Goal: Information Seeking & Learning: Learn about a topic

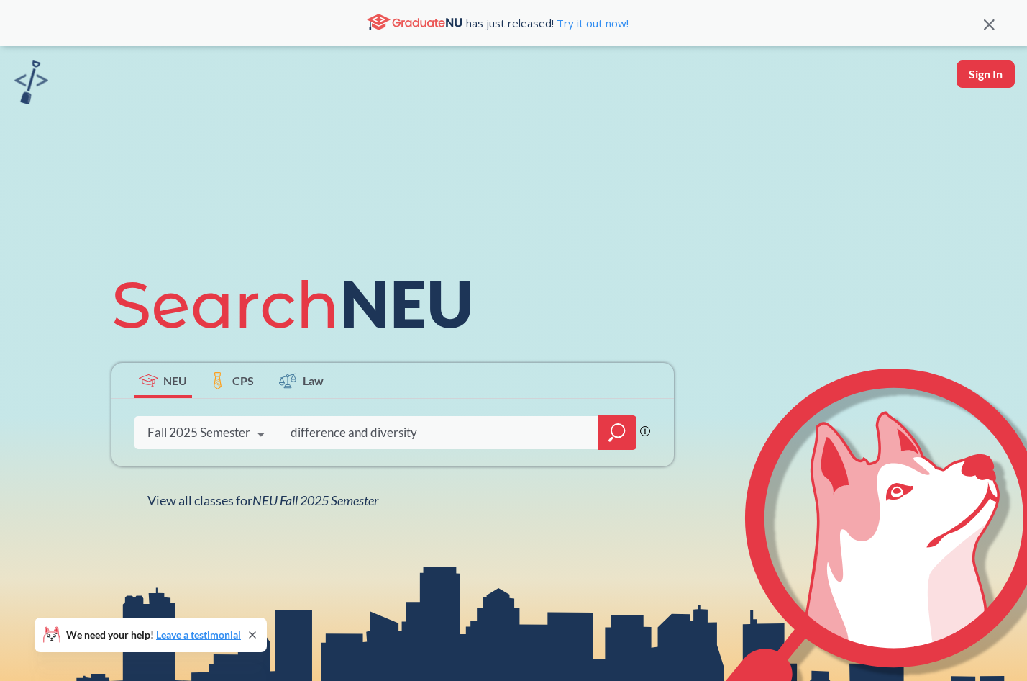
type input "difference and diversity"
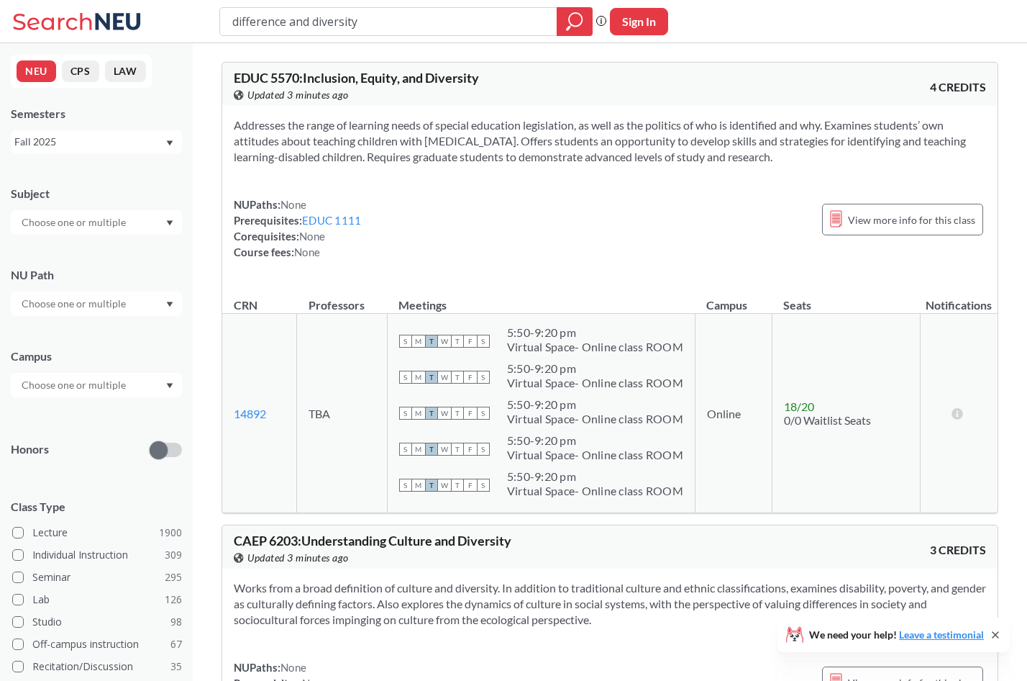
scroll to position [45, 0]
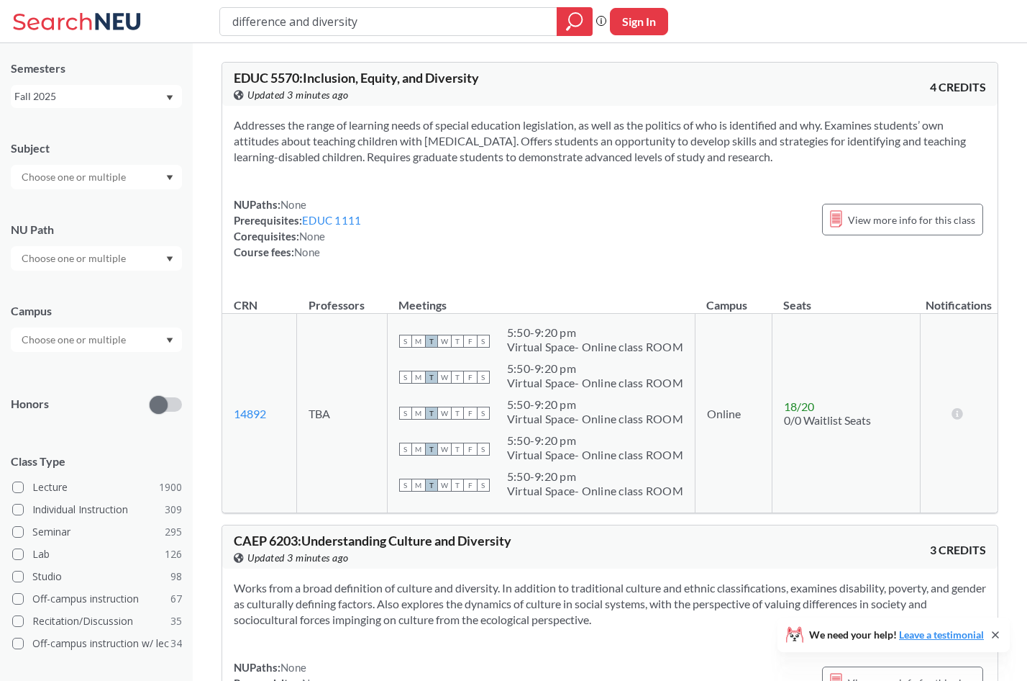
click at [82, 261] on input "text" at bounding box center [74, 258] width 121 height 17
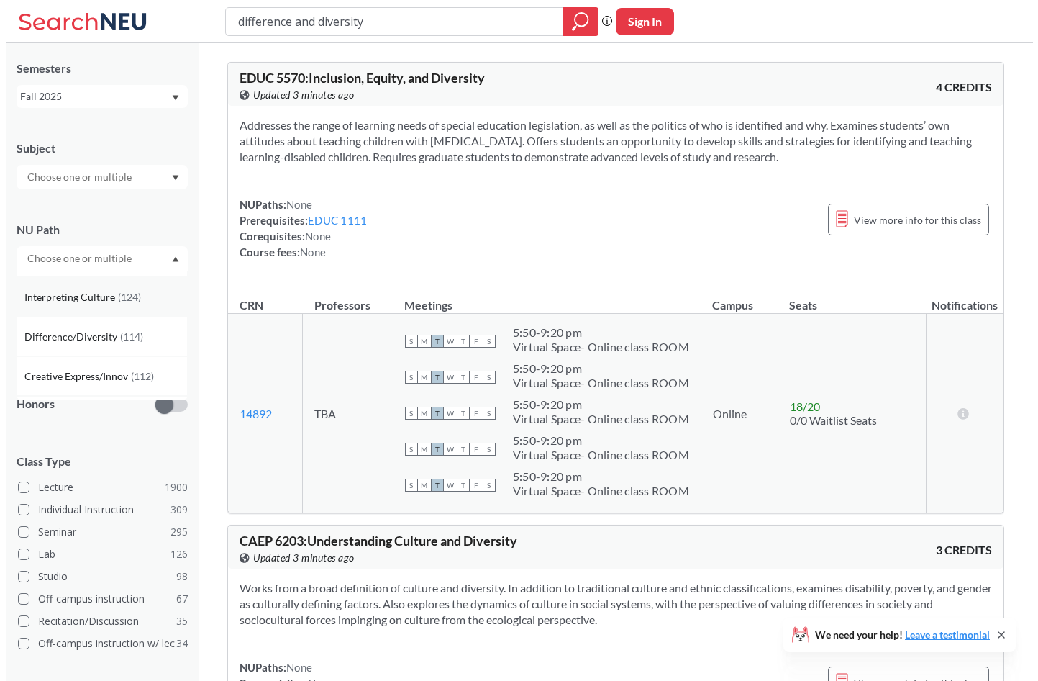
scroll to position [75, 0]
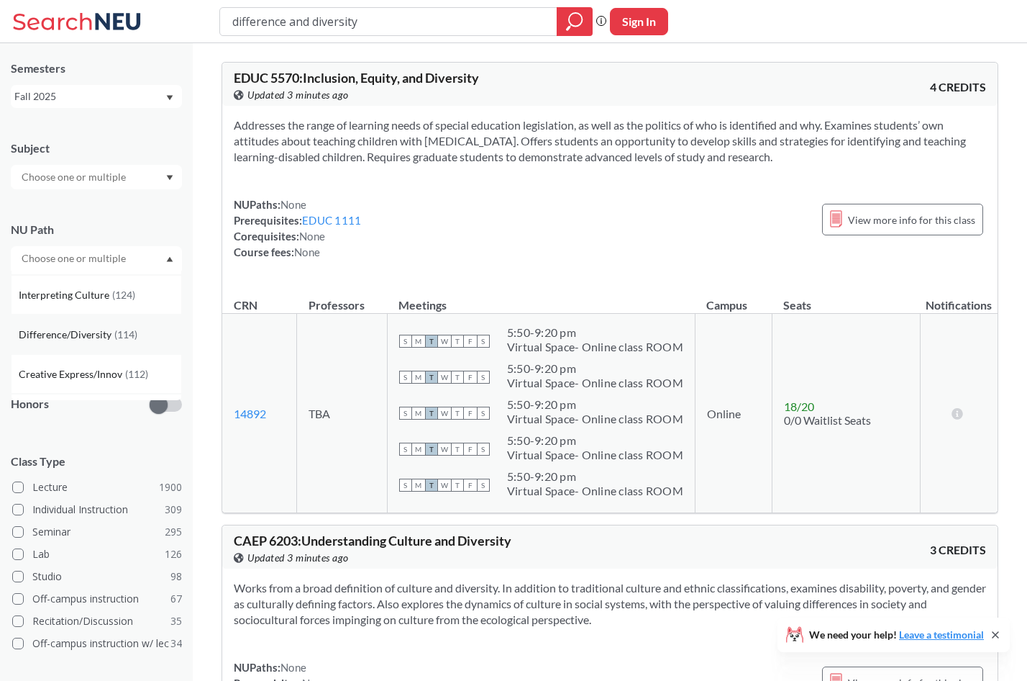
click at [89, 339] on span "Difference/Diversity" at bounding box center [67, 335] width 96 height 16
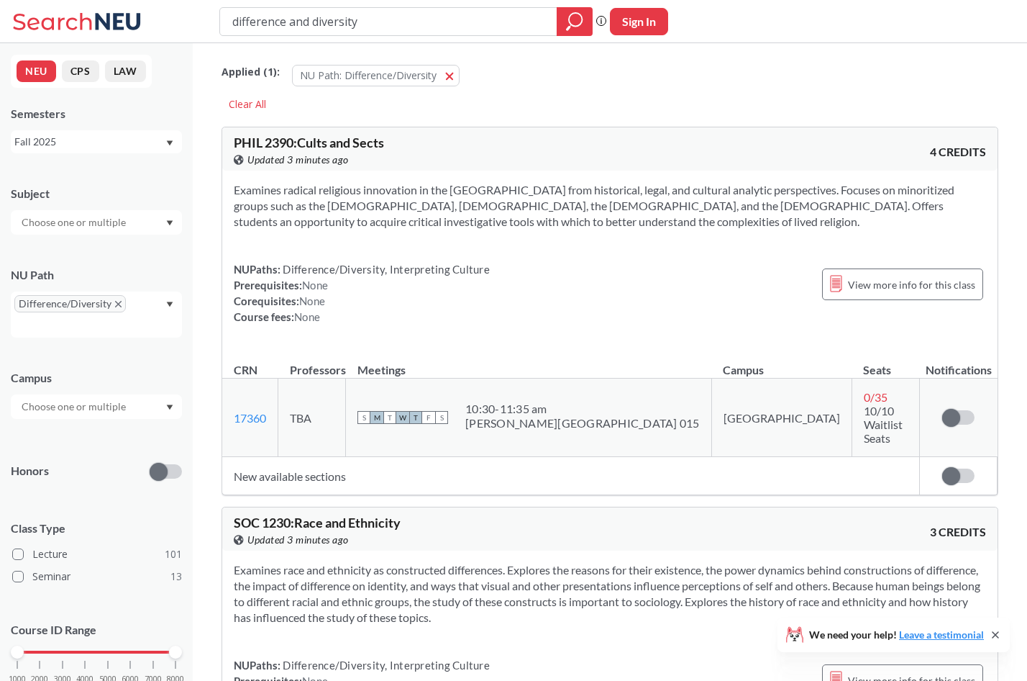
drag, startPoint x: 394, startPoint y: 22, endPoint x: 227, endPoint y: 6, distance: 168.4
click at [231, 9] on input "difference and diversity" at bounding box center [389, 21] width 316 height 24
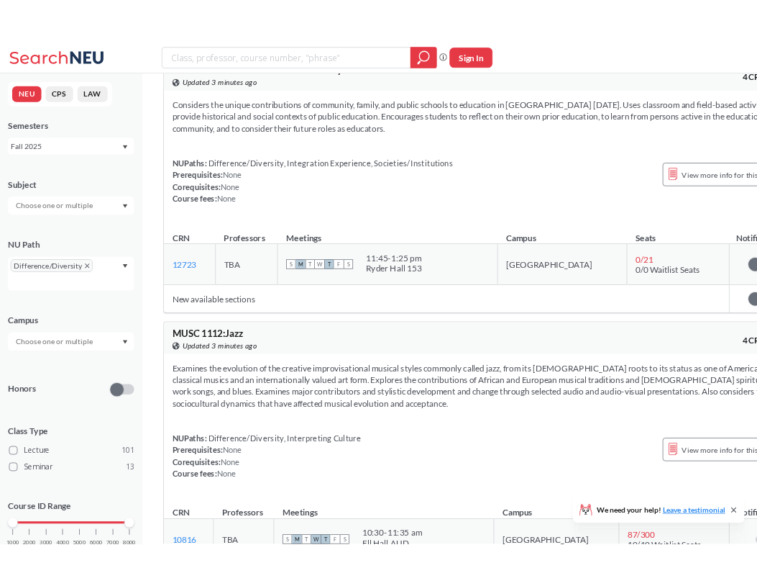
scroll to position [5790, 0]
